Goal: Information Seeking & Learning: Understand process/instructions

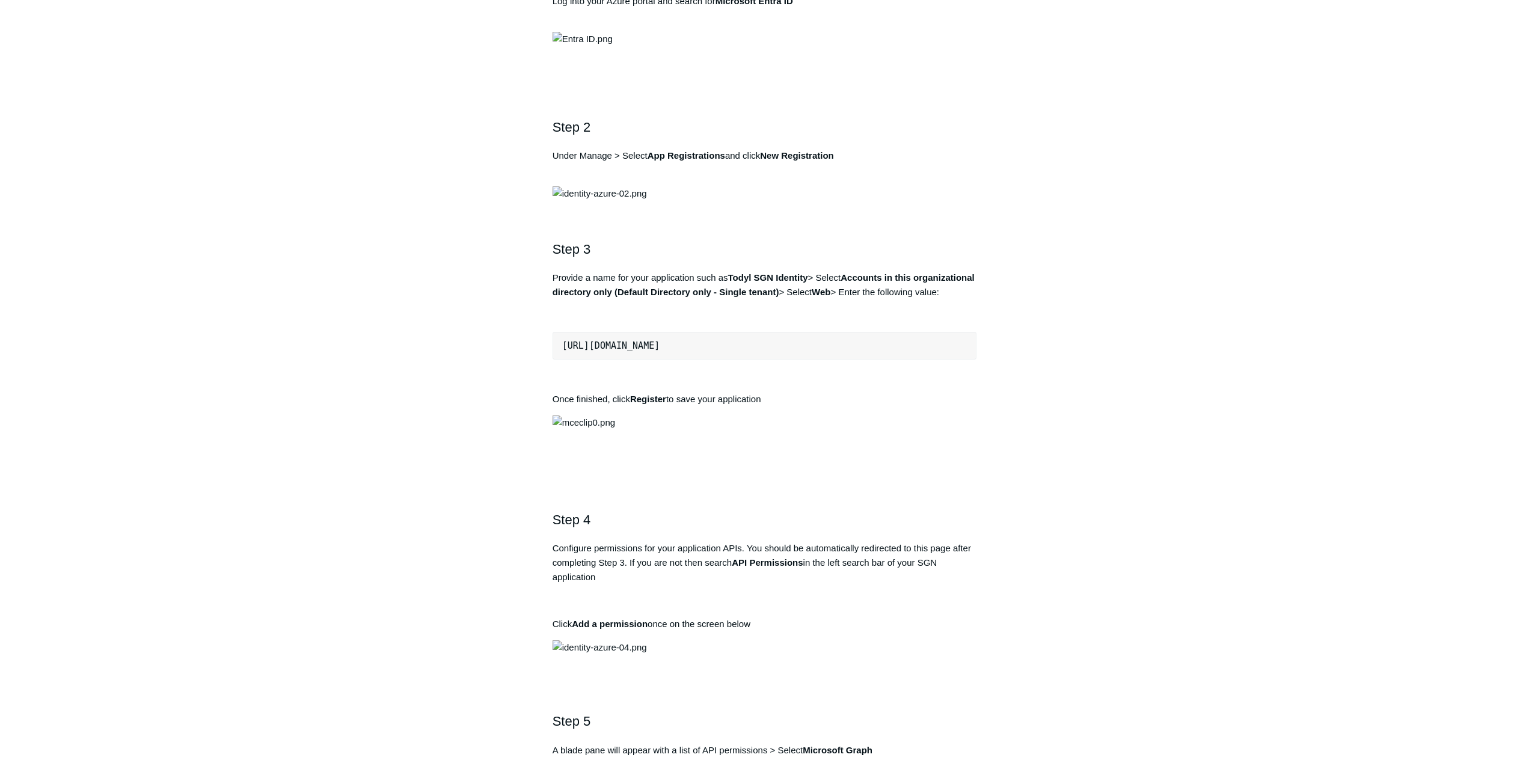
scroll to position [901, 0]
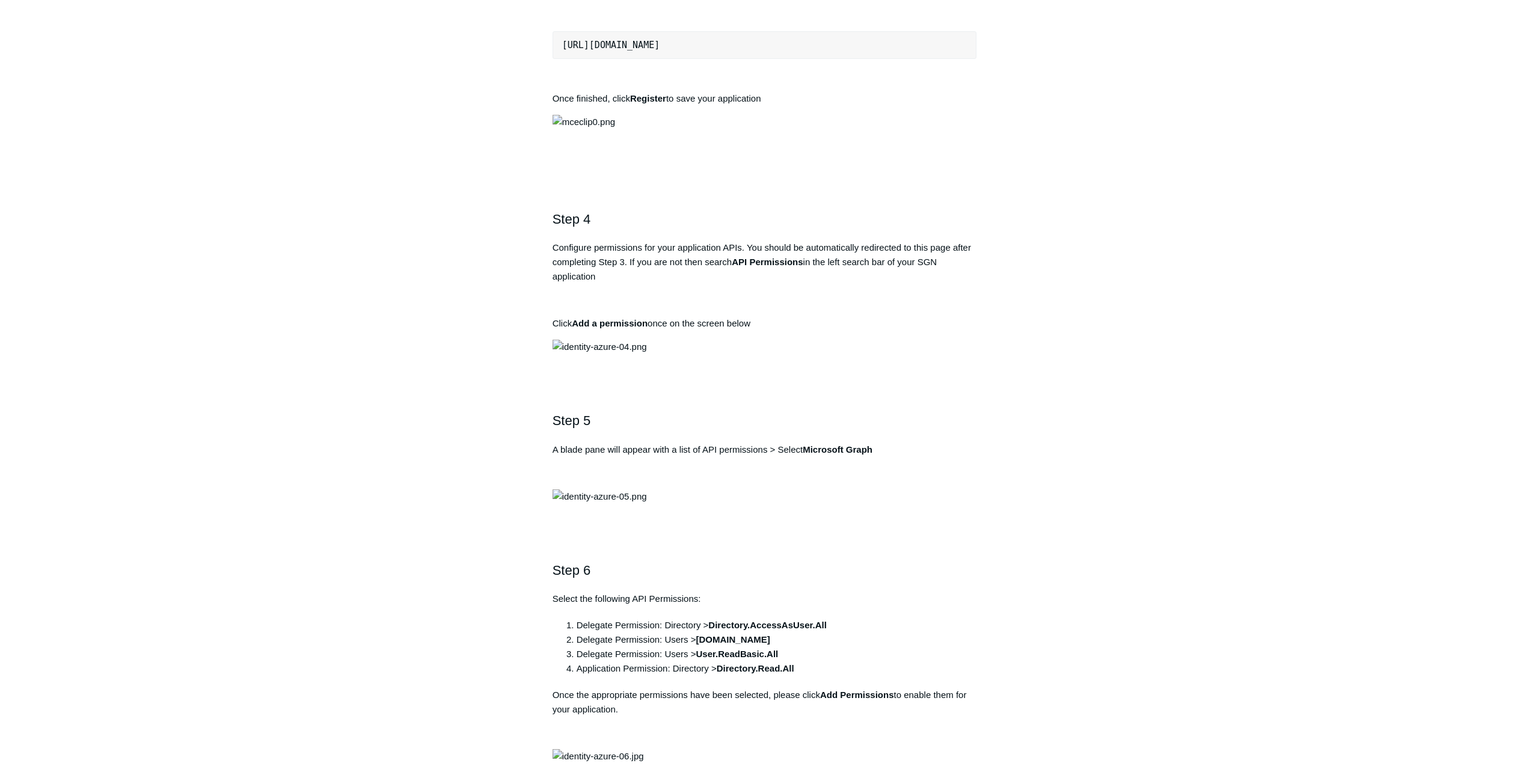
drag, startPoint x: 811, startPoint y: 368, endPoint x: 733, endPoint y: 369, distance: 78.0
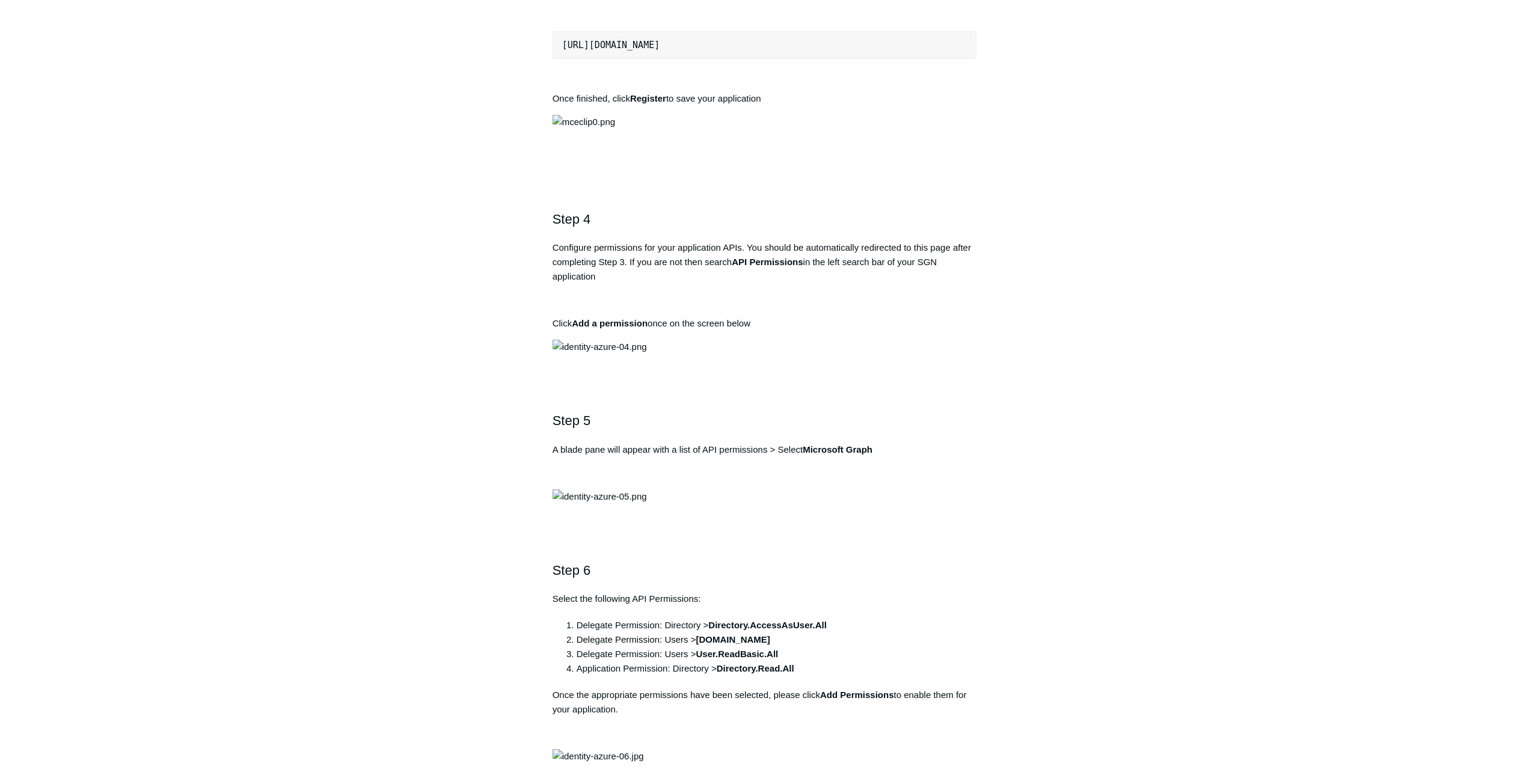
copy strong "Todyl SGN Identity"
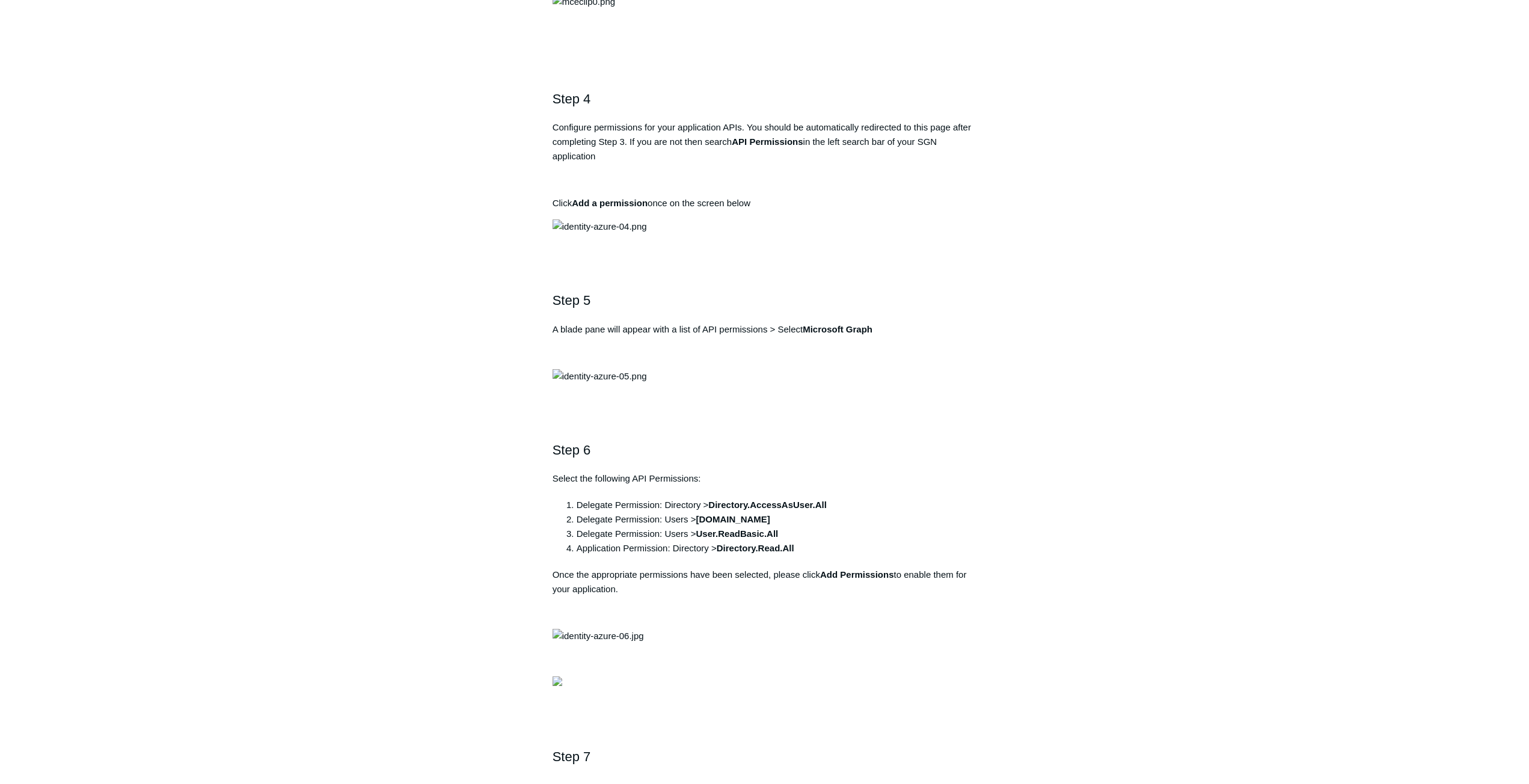
drag, startPoint x: 784, startPoint y: 327, endPoint x: 556, endPoint y: 328, distance: 228.0
copy pre "[URL][DOMAIN_NAME]"
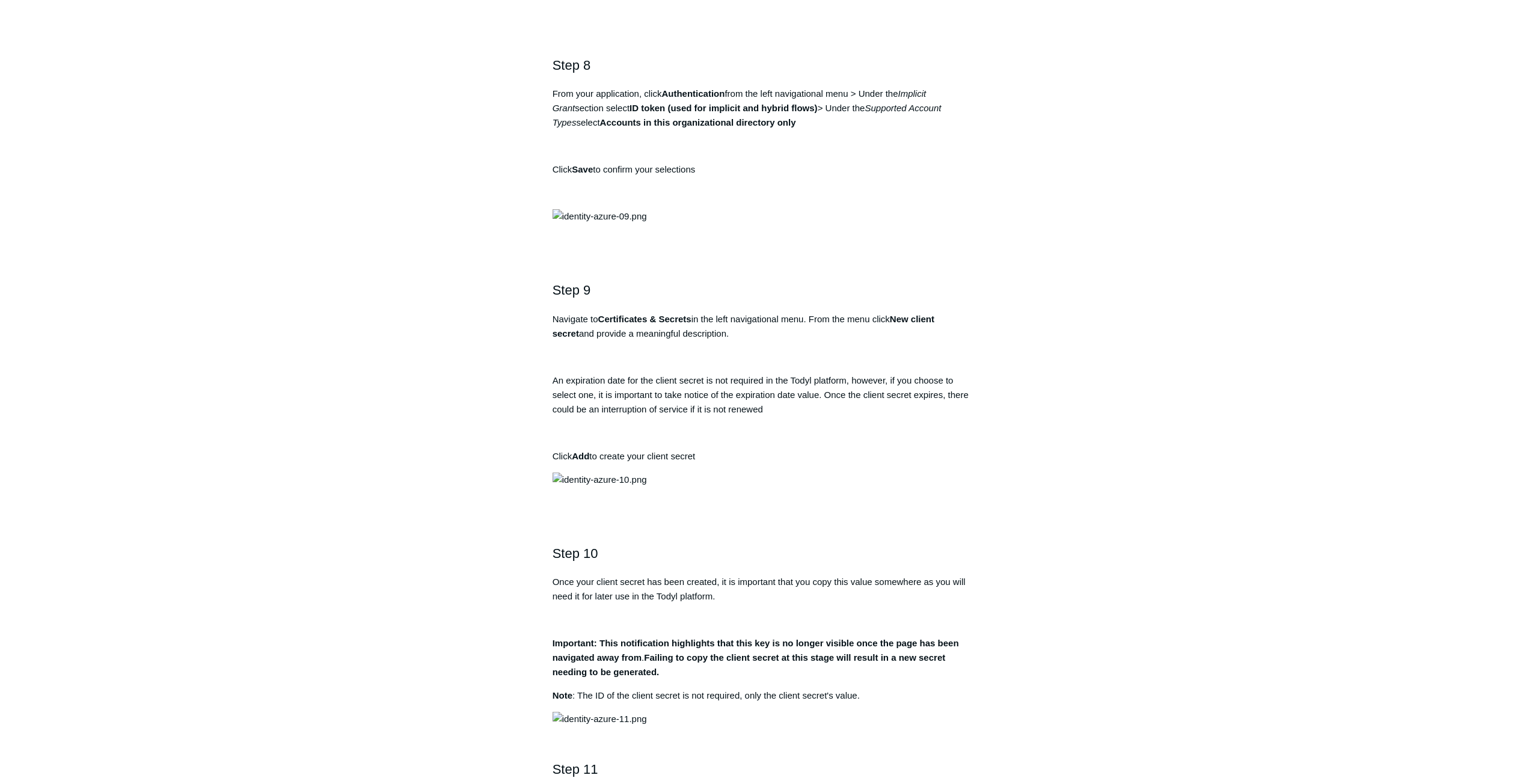
scroll to position [2043, 0]
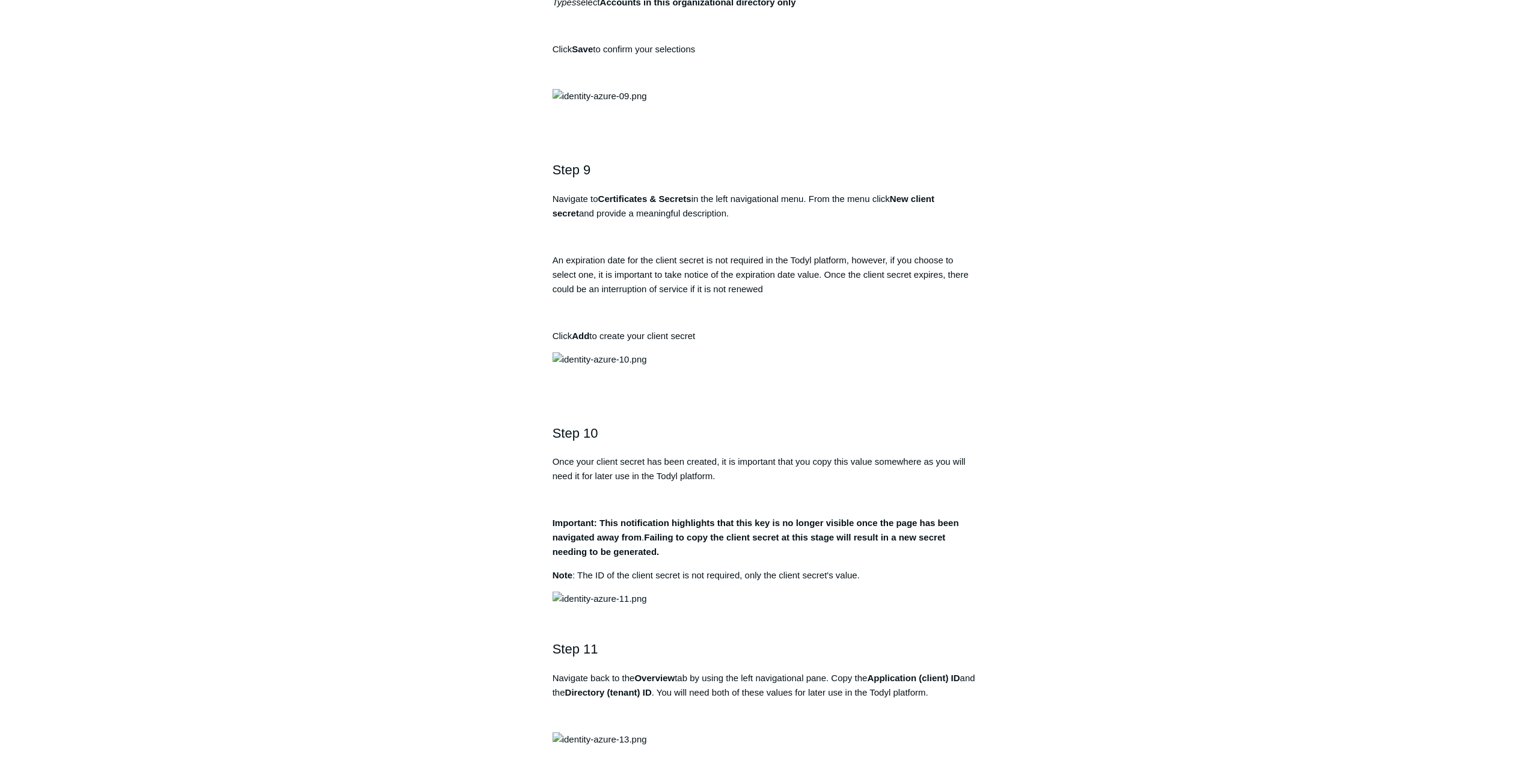
drag, startPoint x: 837, startPoint y: 587, endPoint x: 712, endPoint y: 595, distance: 125.3
copy strong "Directory.AccessAsUser.All"
drag, startPoint x: 816, startPoint y: 605, endPoint x: 701, endPoint y: 612, distance: 115.2
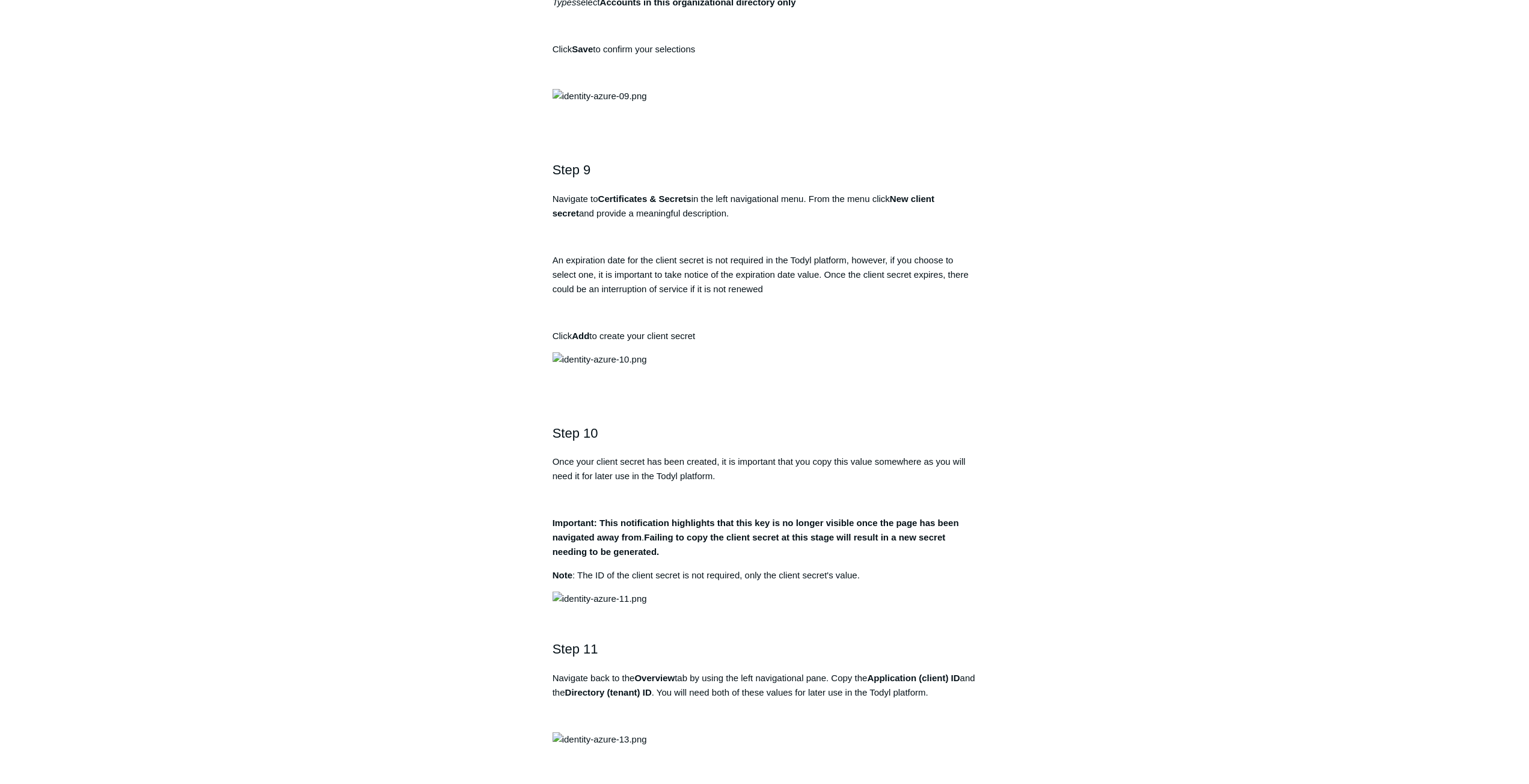
copy strong "[DOMAIN_NAME]"
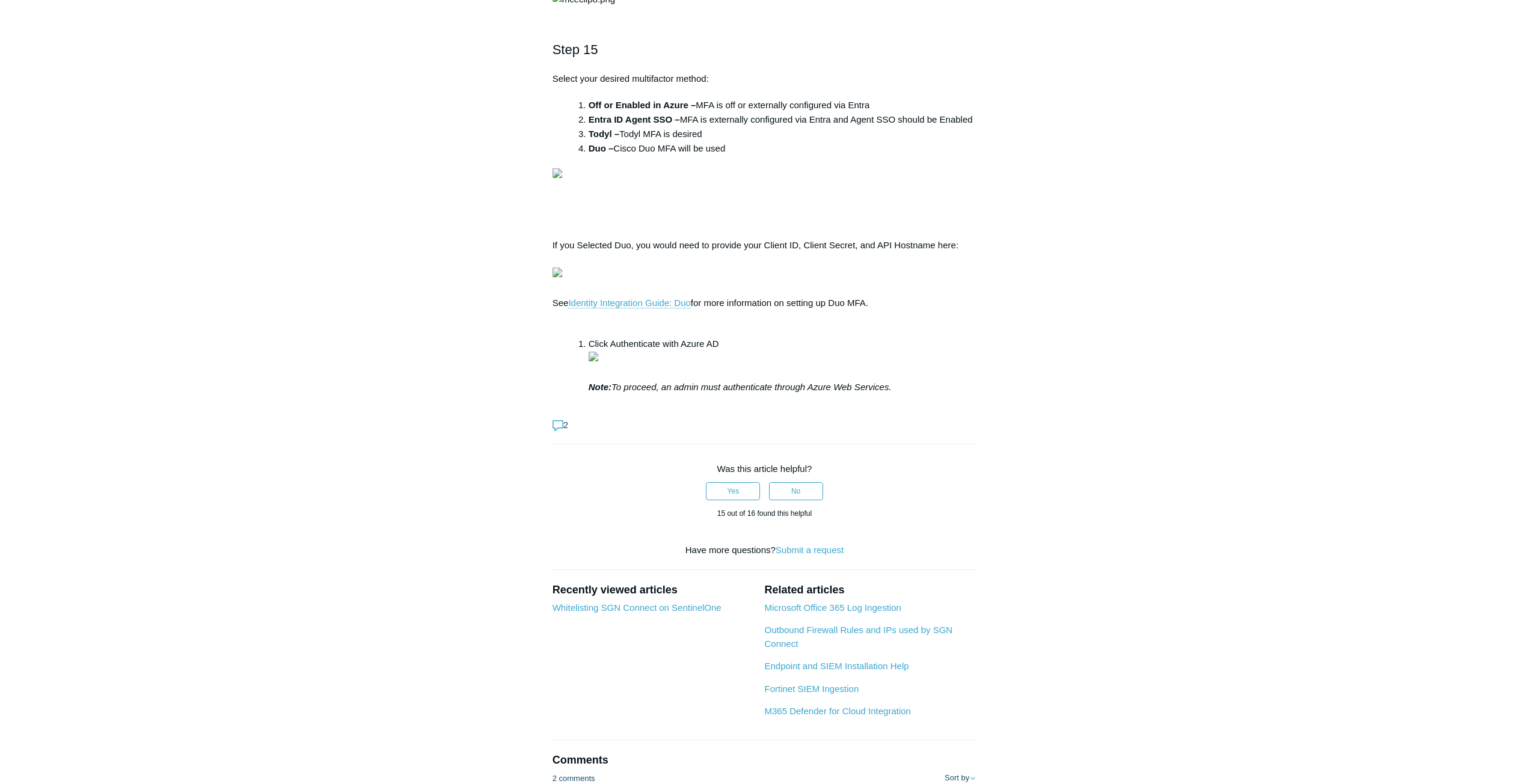
scroll to position [3666, 0]
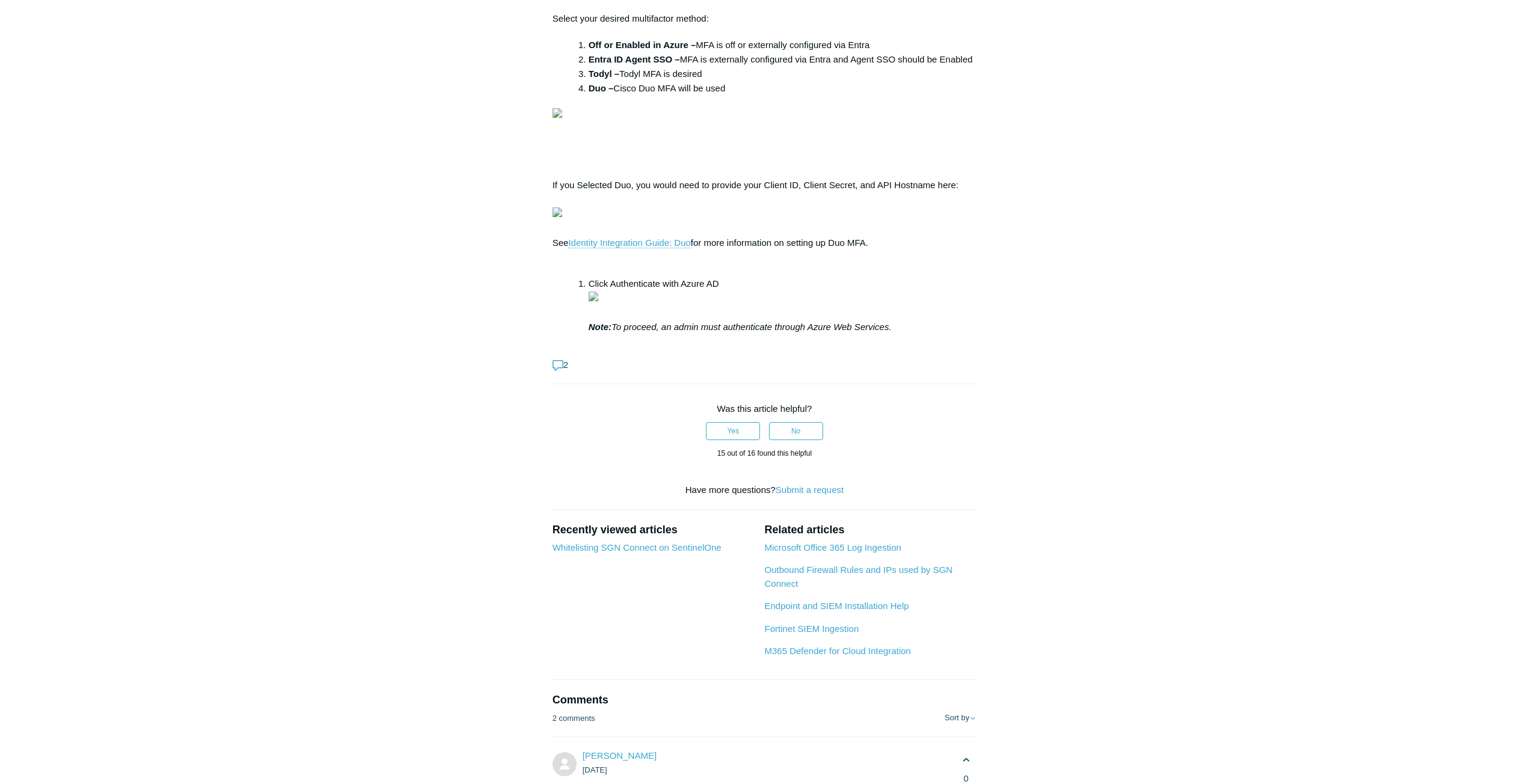
drag, startPoint x: 607, startPoint y: 405, endPoint x: 804, endPoint y: 405, distance: 197.0
drag, startPoint x: 651, startPoint y: 389, endPoint x: 748, endPoint y: 395, distance: 97.2
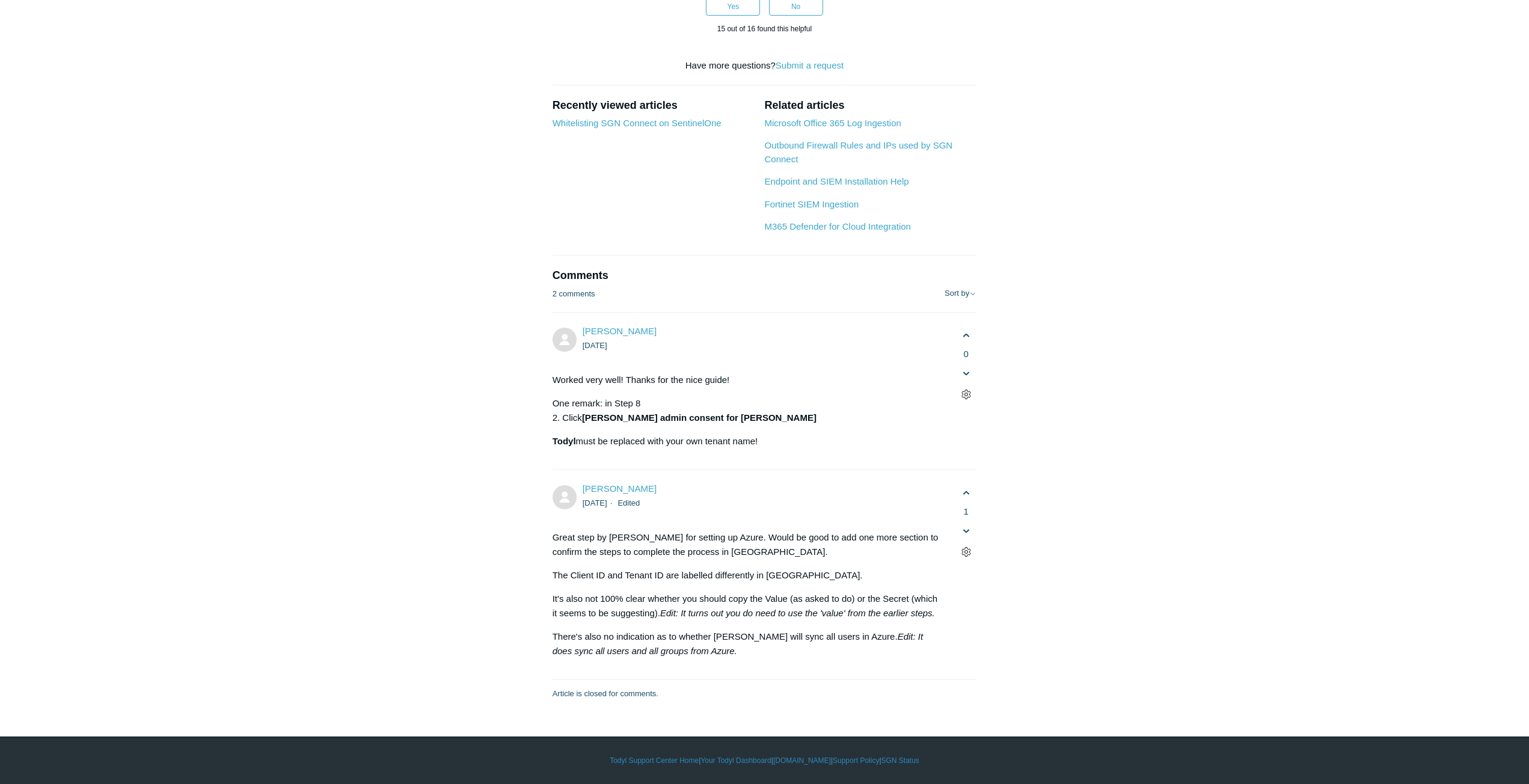
scroll to position [7812, 0]
drag, startPoint x: 561, startPoint y: 467, endPoint x: 722, endPoint y: 485, distance: 162.0
click at [722, 425] on p "One remark: in Step 8 2. Click Grant admin consent for Todyl" at bounding box center [748, 410] width 392 height 28
click at [688, 448] on p "[PERSON_NAME] must be replaced with your own tenant name!" at bounding box center [748, 441] width 392 height 15
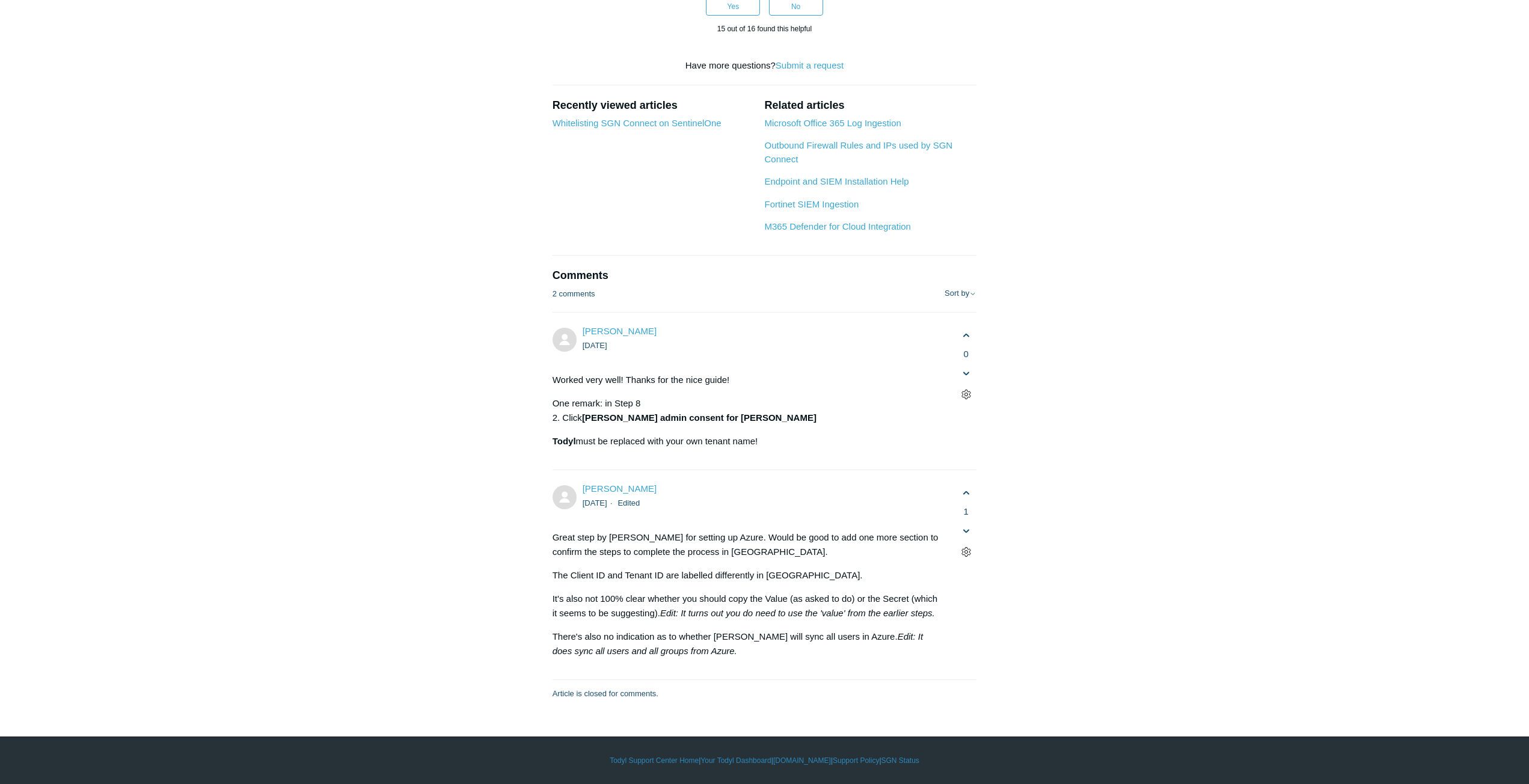
scroll to position [7875, 0]
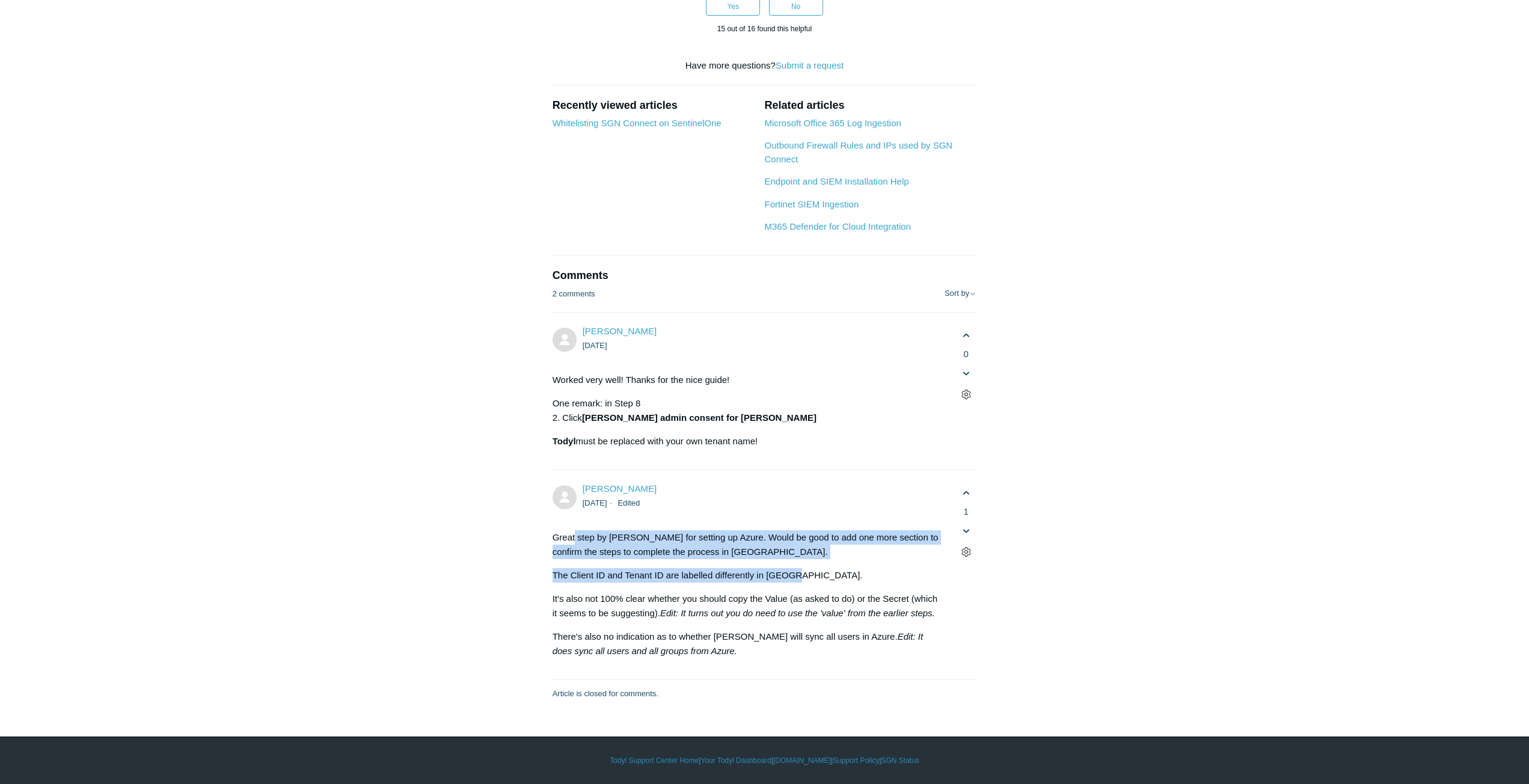
drag, startPoint x: 579, startPoint y: 535, endPoint x: 798, endPoint y: 570, distance: 221.8
click at [799, 570] on section "Great step by [PERSON_NAME] for setting up Azure. Would be good to add one more…" at bounding box center [748, 593] width 392 height 146
click at [798, 570] on p "The Client ID and Tenant ID are labelled differently in [GEOGRAPHIC_DATA]." at bounding box center [748, 574] width 392 height 15
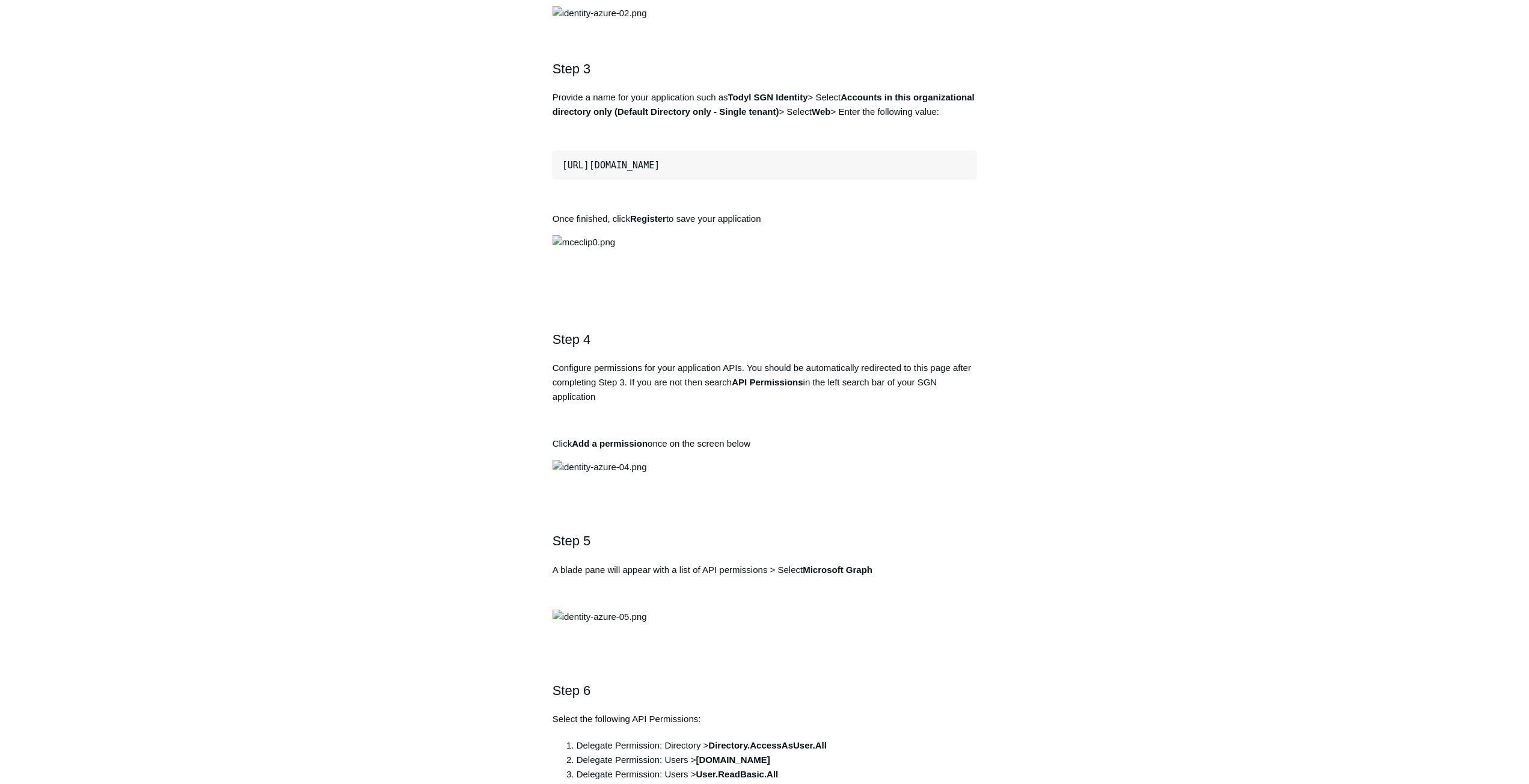
scroll to position [901, 0]
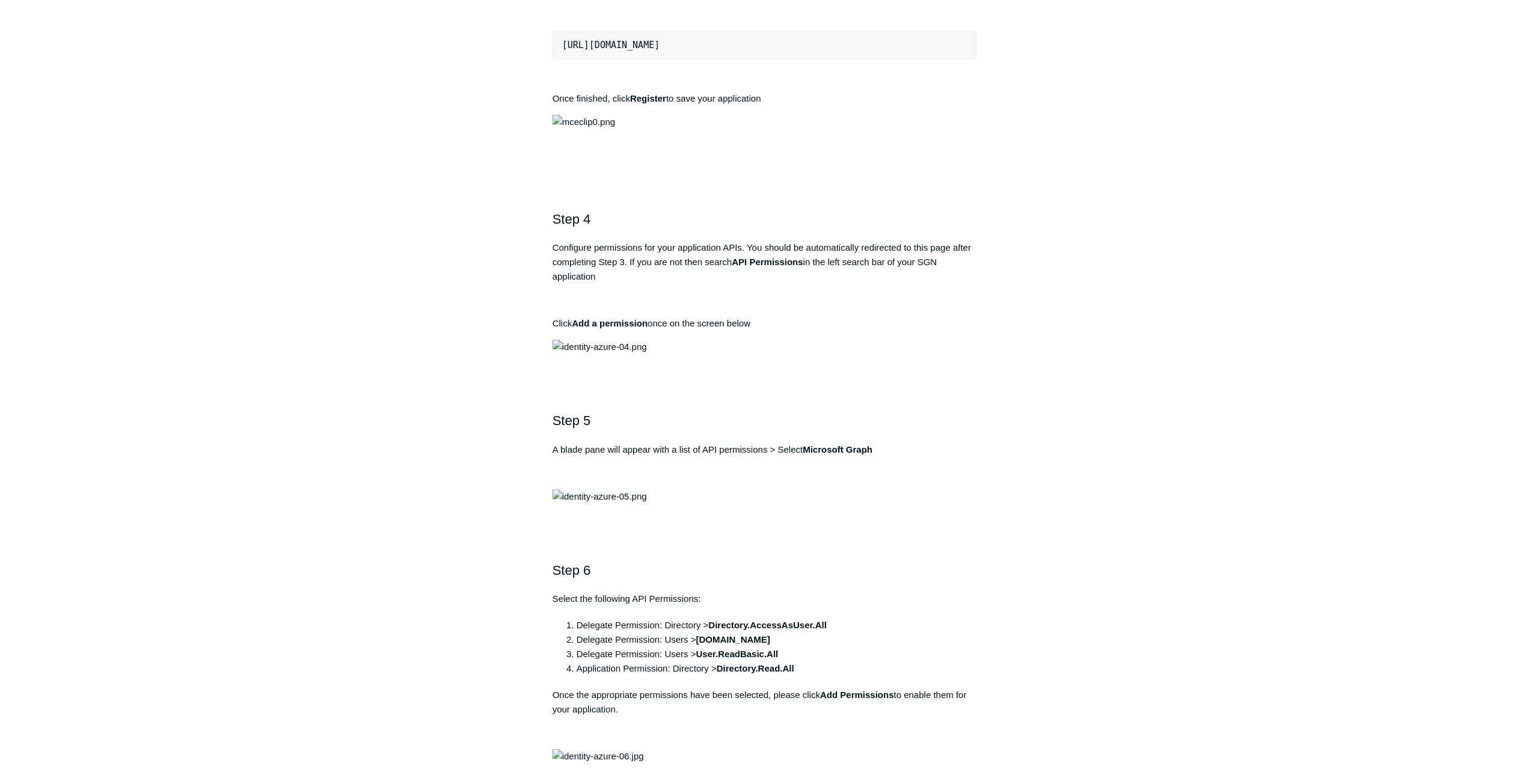
drag, startPoint x: 778, startPoint y: 455, endPoint x: 563, endPoint y: 450, distance: 215.1
click at [563, 59] on pre "[URL][DOMAIN_NAME]" at bounding box center [764, 45] width 425 height 28
copy pre "[URL][DOMAIN_NAME]"
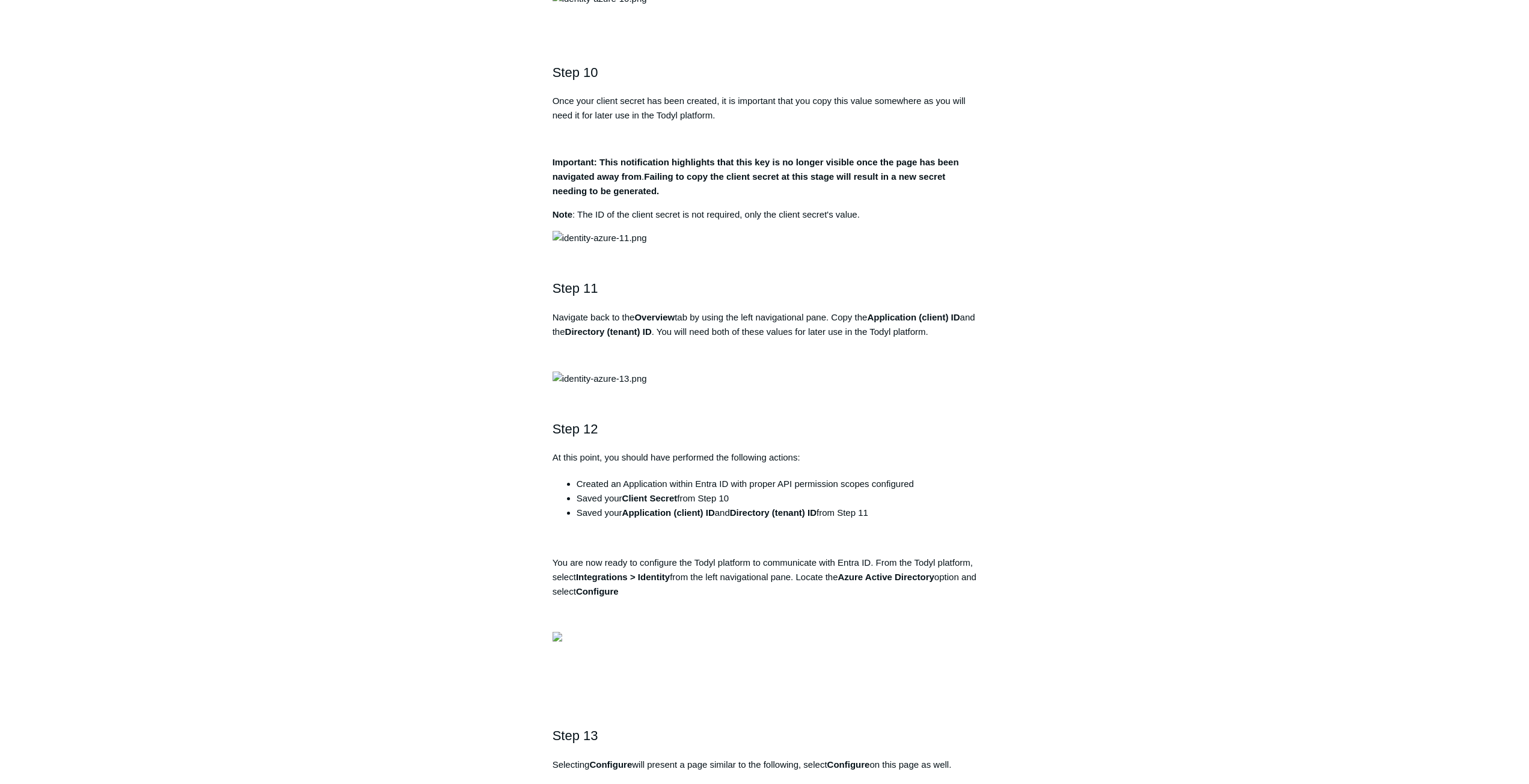
scroll to position [2284, 0]
